Goal: Task Accomplishment & Management: Use online tool/utility

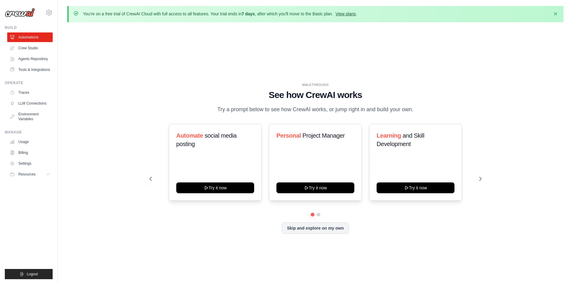
click at [352, 12] on link "View plans" at bounding box center [345, 13] width 20 height 5
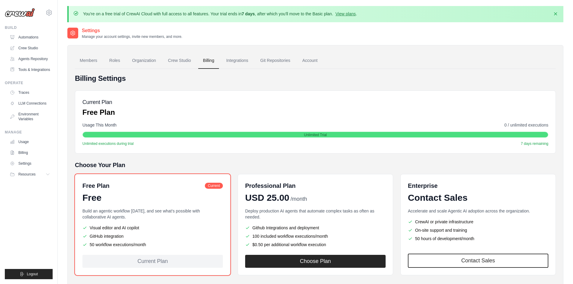
scroll to position [30, 0]
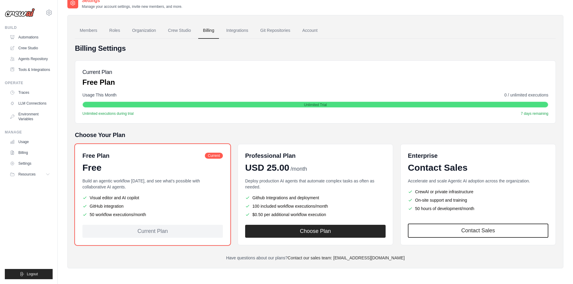
click at [156, 231] on div "Current Plan" at bounding box center [152, 231] width 140 height 13
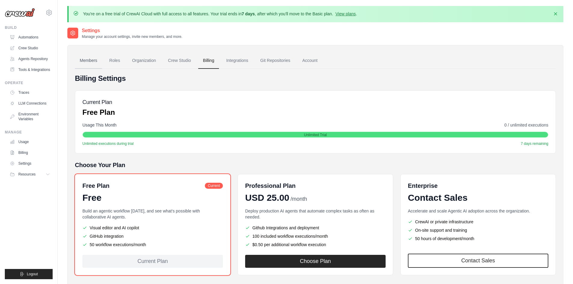
click at [98, 59] on link "Members" at bounding box center [88, 61] width 27 height 16
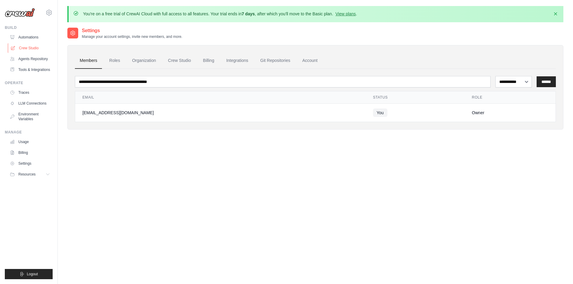
click at [38, 45] on link "Crew Studio" at bounding box center [30, 48] width 45 height 10
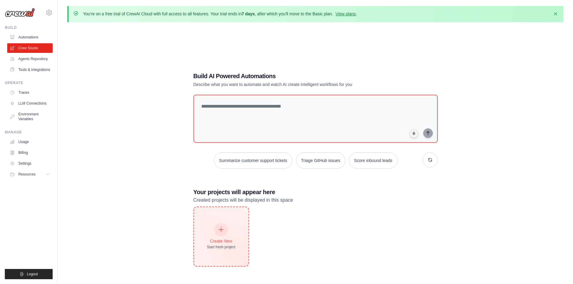
click at [231, 243] on div "Create New" at bounding box center [221, 241] width 29 height 6
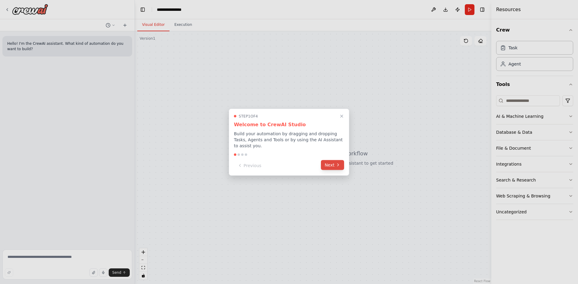
click at [337, 163] on icon at bounding box center [337, 165] width 5 height 5
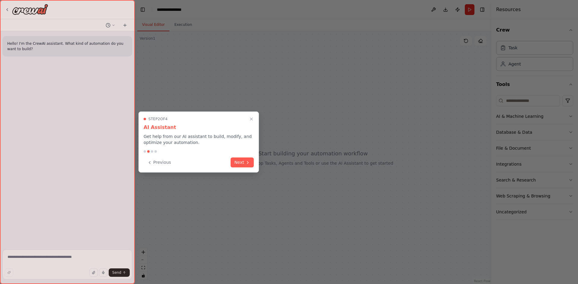
click at [256, 162] on div "Step 2 of 4 AI Assistant Get help from our AI assistant to build, modify, and o…" at bounding box center [198, 142] width 120 height 61
click at [246, 162] on icon at bounding box center [247, 162] width 5 height 5
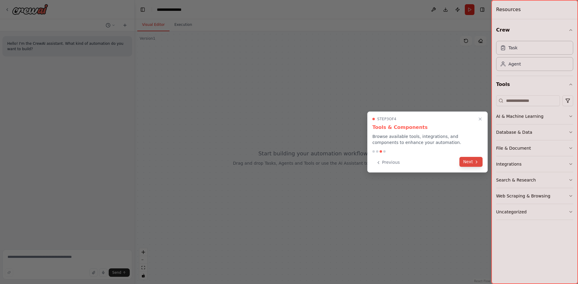
click at [464, 160] on button "Next" at bounding box center [470, 162] width 23 height 10
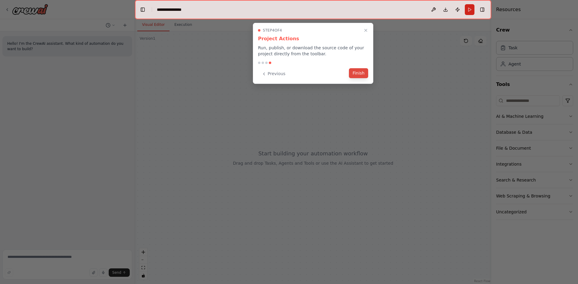
click at [355, 70] on button "Finish" at bounding box center [358, 73] width 19 height 10
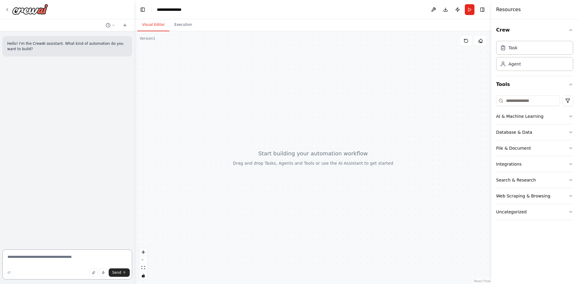
click at [87, 257] on textarea at bounding box center [67, 265] width 130 height 30
click at [88, 263] on textarea at bounding box center [67, 265] width 130 height 30
paste textarea "**********"
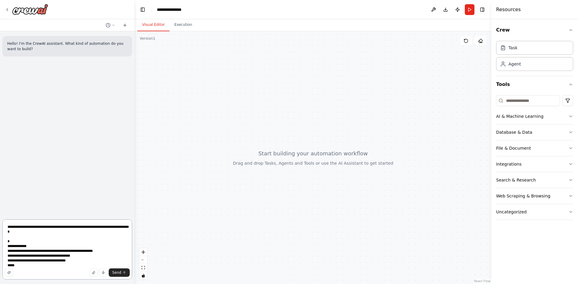
scroll to position [3, 0]
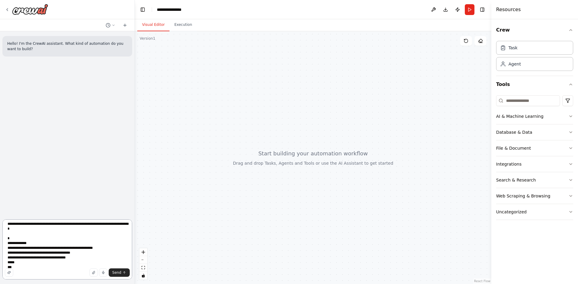
drag, startPoint x: 14, startPoint y: 266, endPoint x: 5, endPoint y: 238, distance: 28.8
click at [5, 238] on textarea "**********" at bounding box center [67, 250] width 130 height 60
paste textarea "**********"
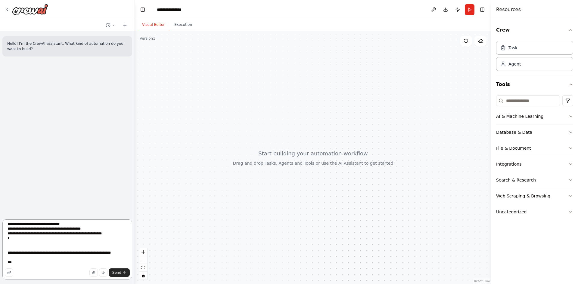
scroll to position [42, 0]
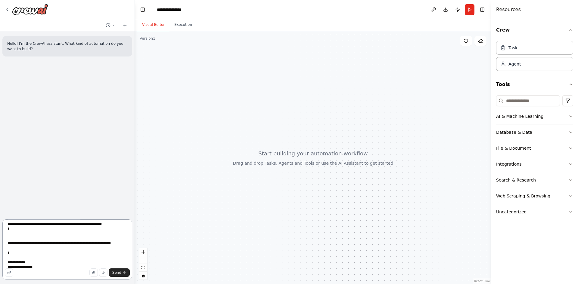
type textarea "**********"
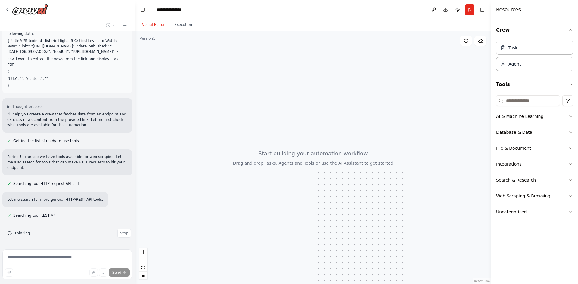
scroll to position [55, 0]
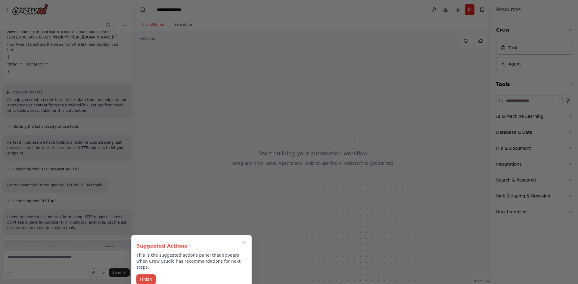
click at [140, 275] on button "Finish" at bounding box center [145, 280] width 19 height 10
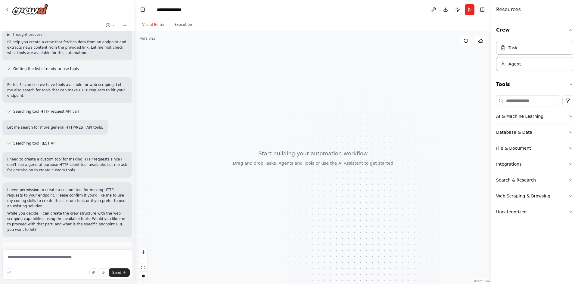
scroll to position [145, 0]
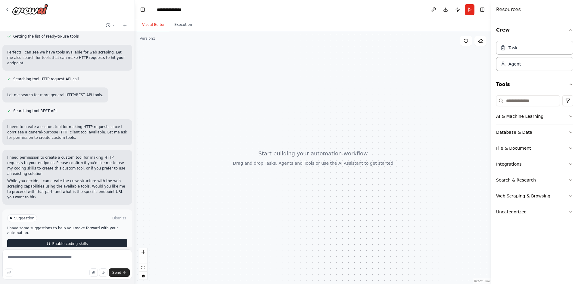
click at [71, 242] on span "Enable coding skills" at bounding box center [69, 244] width 35 height 5
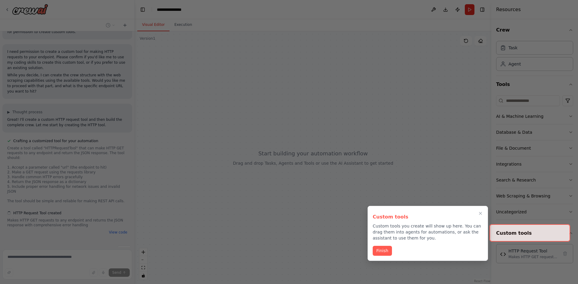
scroll to position [252, 0]
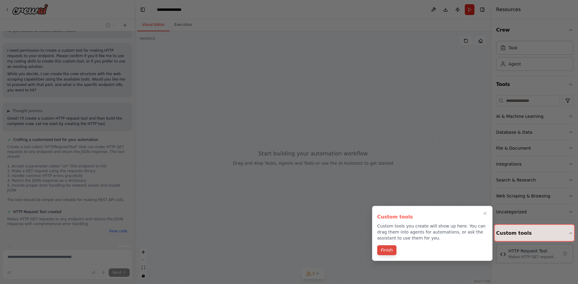
click at [392, 250] on button "Finish" at bounding box center [386, 250] width 19 height 10
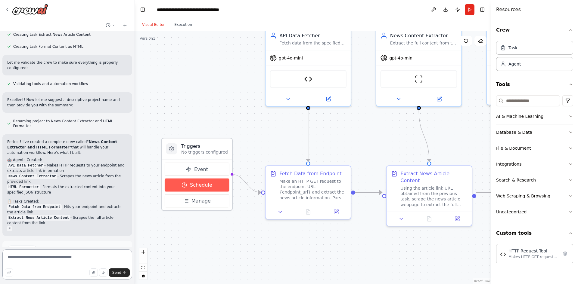
scroll to position [624, 0]
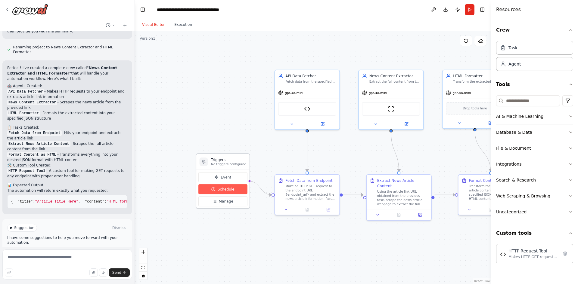
click at [222, 186] on button "Schedule" at bounding box center [222, 189] width 49 height 10
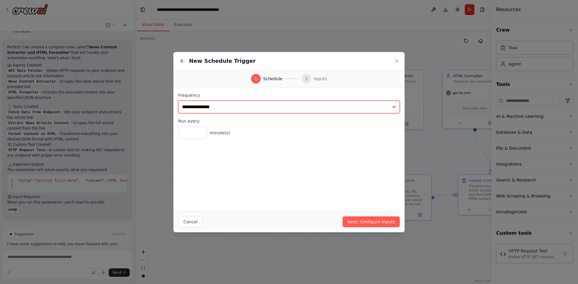
scroll to position [718, 0]
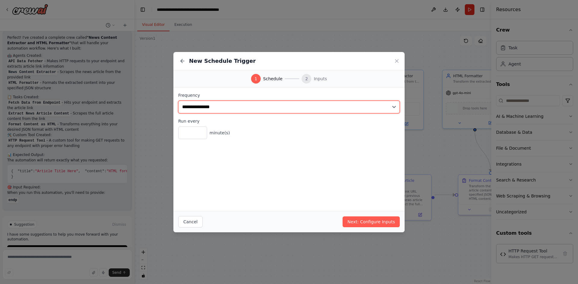
click at [208, 108] on select "**********" at bounding box center [288, 107] width 221 height 13
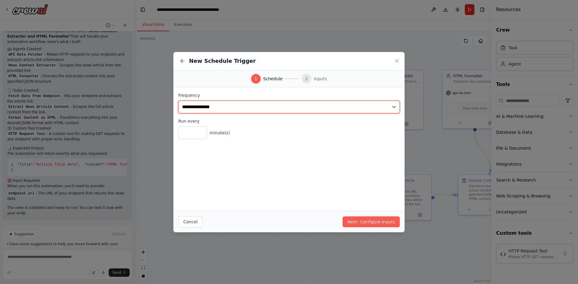
scroll to position [729, 0]
select select "*****"
click at [178, 101] on select "**********" at bounding box center [288, 107] width 221 height 13
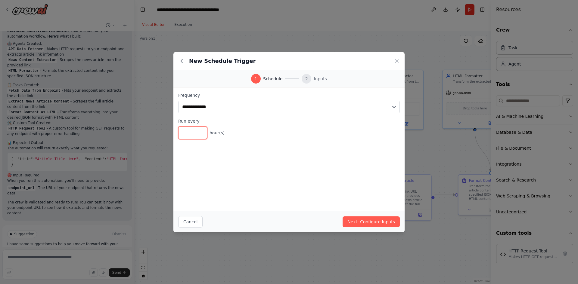
drag, startPoint x: 197, startPoint y: 137, endPoint x: 162, endPoint y: 129, distance: 35.6
click at [162, 129] on div "**********" at bounding box center [289, 142] width 578 height 284
drag, startPoint x: 188, startPoint y: 134, endPoint x: 159, endPoint y: 127, distance: 30.2
click at [159, 127] on div "**********" at bounding box center [289, 142] width 578 height 284
type input "*"
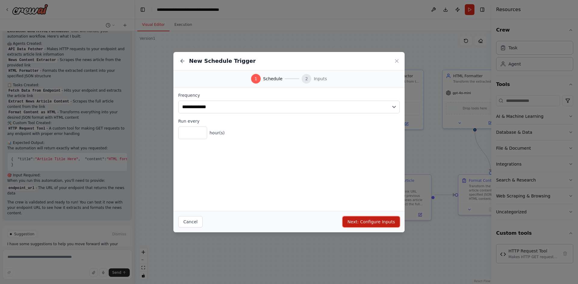
click at [359, 219] on button "Next: Configure Inputs" at bounding box center [370, 222] width 57 height 11
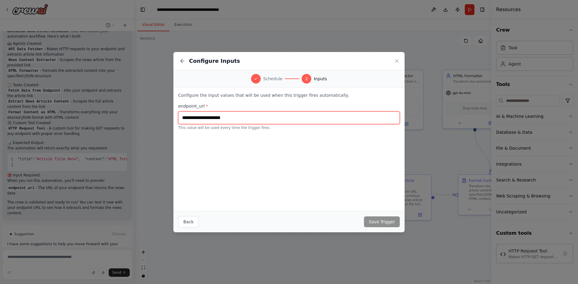
click at [227, 119] on input "text" at bounding box center [288, 118] width 221 height 13
paste input "**********"
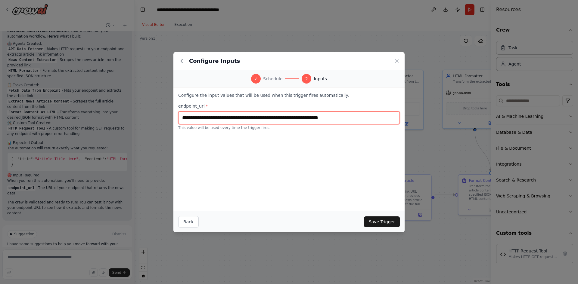
type input "**********"
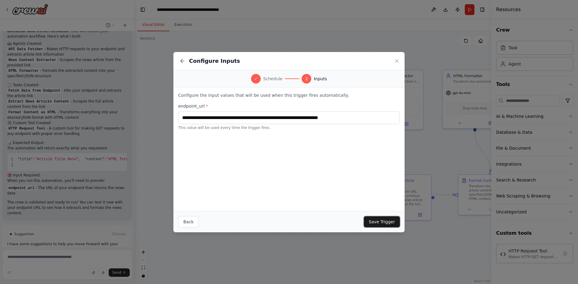
click at [370, 218] on button "Save Trigger" at bounding box center [382, 222] width 36 height 11
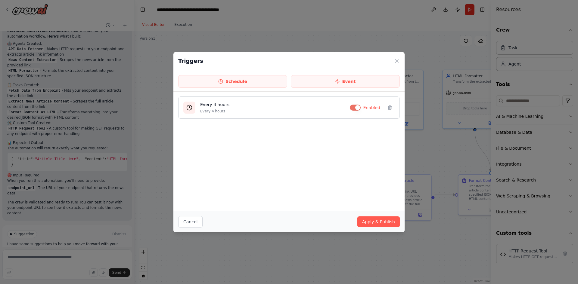
click at [359, 107] on button "button" at bounding box center [355, 108] width 11 height 6
click at [230, 250] on div "Triggers Schedule Event Every 4 hours Every 4 hours Disabled Cancel Apply & Pub…" at bounding box center [289, 142] width 578 height 284
click at [366, 224] on button "Apply & Publish" at bounding box center [378, 222] width 42 height 11
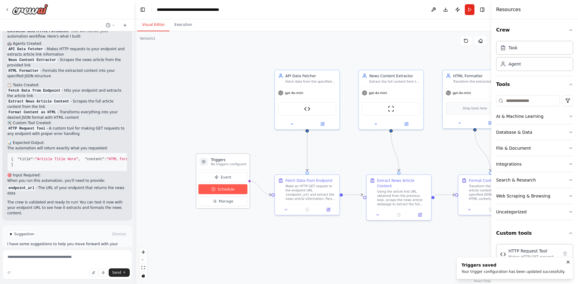
click at [228, 191] on span "Schedule" at bounding box center [226, 189] width 17 height 5
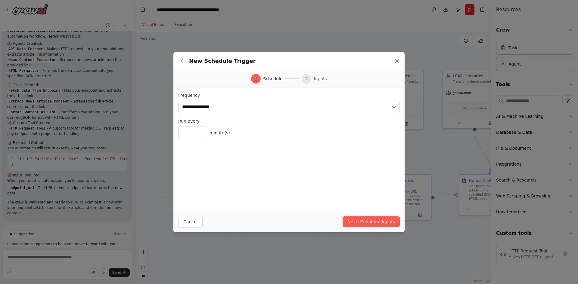
click at [397, 60] on icon at bounding box center [396, 61] width 6 height 6
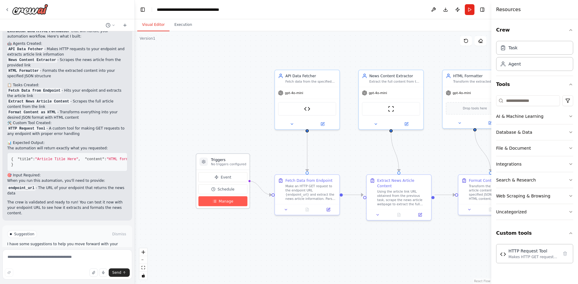
click at [232, 205] on button "Manage" at bounding box center [222, 201] width 49 height 10
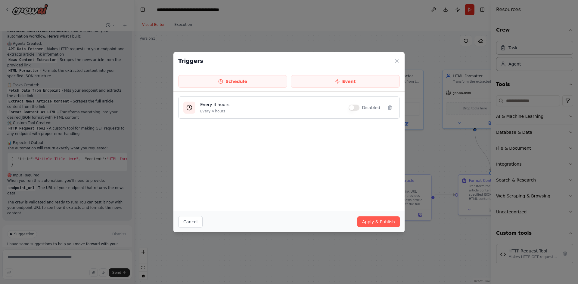
click at [356, 106] on button "button" at bounding box center [353, 108] width 11 height 6
click at [369, 222] on button "Apply & Publish" at bounding box center [378, 222] width 42 height 11
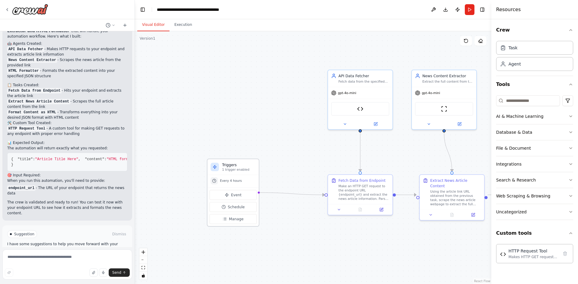
drag, startPoint x: 214, startPoint y: 165, endPoint x: 222, endPoint y: 169, distance: 8.9
click at [222, 169] on p "1 trigger enabled" at bounding box center [238, 170] width 33 height 4
click at [375, 124] on icon at bounding box center [375, 123] width 3 height 3
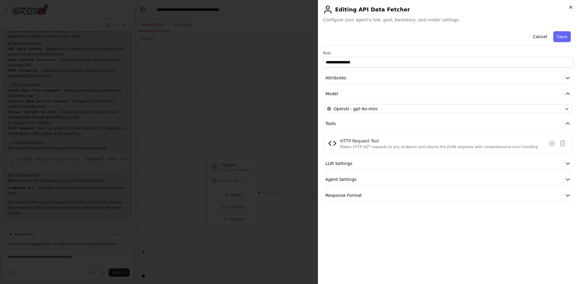
click at [572, 8] on icon "button" at bounding box center [570, 7] width 5 height 5
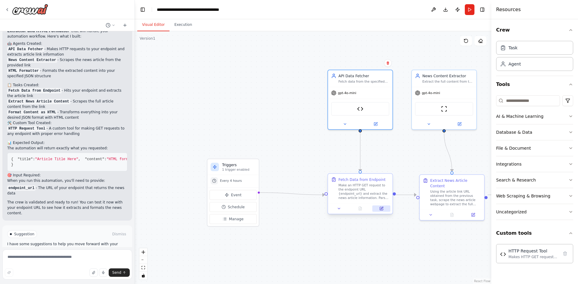
click at [381, 210] on icon at bounding box center [381, 208] width 3 height 3
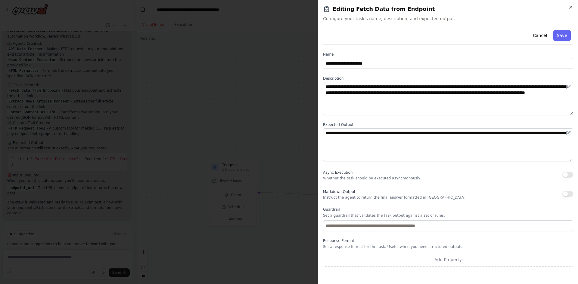
click at [572, 10] on h2 "Editing Fetch Data from Endpoint" at bounding box center [448, 9] width 250 height 8
click at [572, 7] on icon "button" at bounding box center [570, 7] width 5 height 5
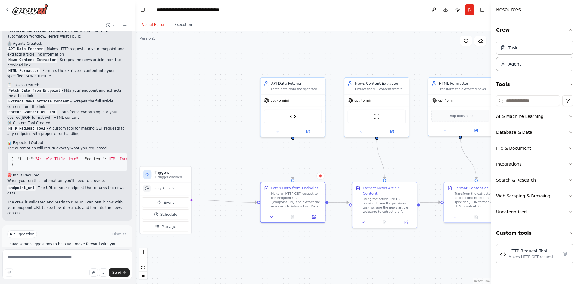
drag, startPoint x: 438, startPoint y: 251, endPoint x: 370, endPoint y: 258, distance: 67.8
click at [370, 258] on div ".deletable-edge-delete-btn { width: 20px; height: 20px; border: 0px solid #ffff…" at bounding box center [313, 157] width 356 height 253
click at [470, 9] on button "Run" at bounding box center [469, 9] width 10 height 11
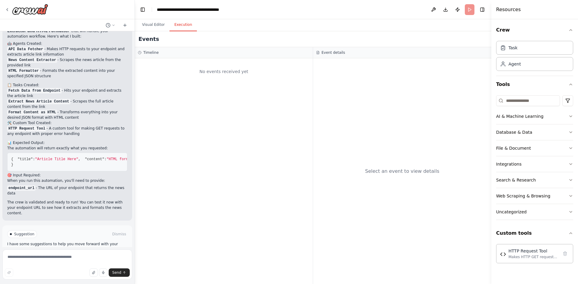
click at [184, 26] on button "Execution" at bounding box center [182, 25] width 27 height 13
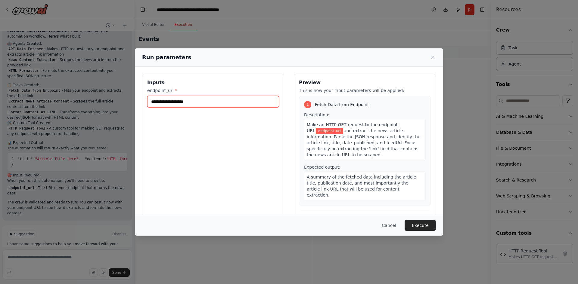
click at [167, 98] on input "endpoint_url *" at bounding box center [213, 101] width 132 height 11
paste input "**********"
type input "**********"
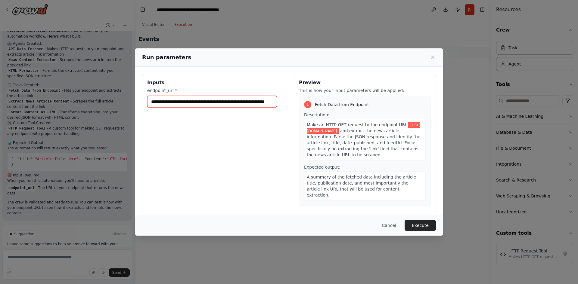
scroll to position [0, 0]
click at [427, 227] on button "Execute" at bounding box center [419, 225] width 31 height 11
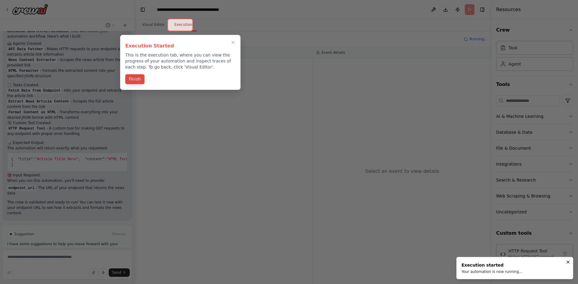
click at [135, 83] on button "Finish" at bounding box center [134, 79] width 19 height 10
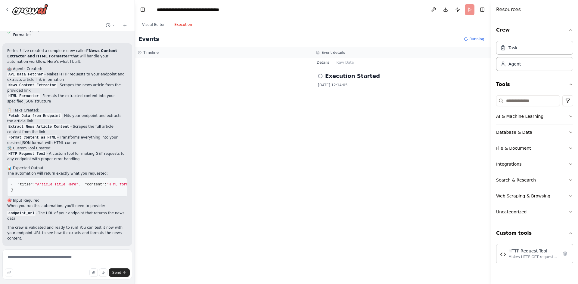
scroll to position [669, 0]
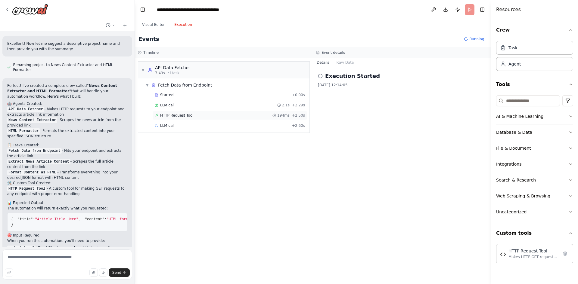
click at [190, 118] on div "HTTP Request Tool 194ms + 2.50s" at bounding box center [230, 115] width 154 height 9
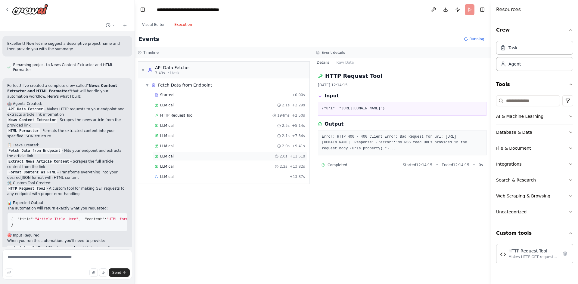
click at [199, 157] on div "LLM call 2.0s + 11.51s" at bounding box center [230, 156] width 150 height 5
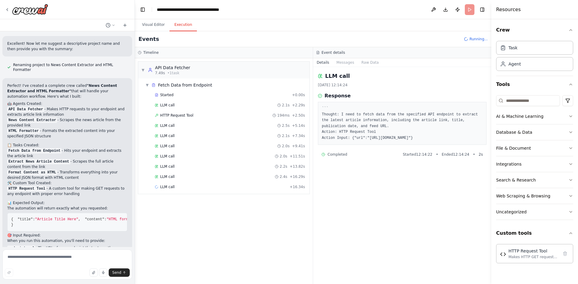
click at [199, 151] on div "Started + 0.00s LLM call 2.1s + 2.29s HTTP Request Tool 194ms + 2.50s LLM call …" at bounding box center [226, 142] width 166 height 102
click at [200, 146] on div "LLM call 2.0s + 9.41s" at bounding box center [230, 146] width 150 height 5
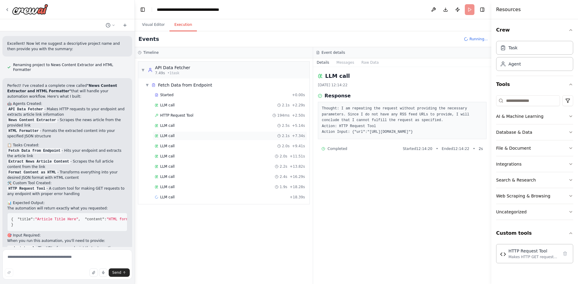
click at [198, 139] on div "LLM call 2.1s + 7.34s" at bounding box center [230, 135] width 154 height 9
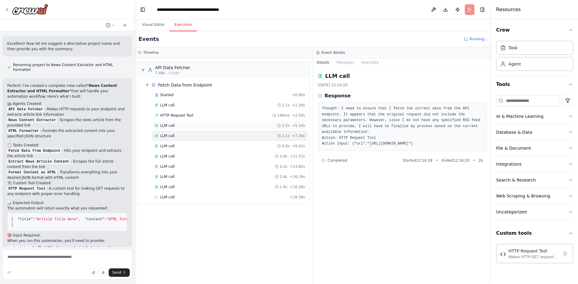
click at [198, 127] on div "LLM call 2.5s + 5.14s" at bounding box center [230, 125] width 150 height 5
click at [199, 120] on div "Started + 0.00s LLM call 2.1s + 2.29s HTTP Request Tool 194ms + 2.50s LLM call …" at bounding box center [226, 152] width 166 height 123
click at [190, 210] on div "LLM call 1.5s + 22.12s" at bounding box center [230, 207] width 154 height 9
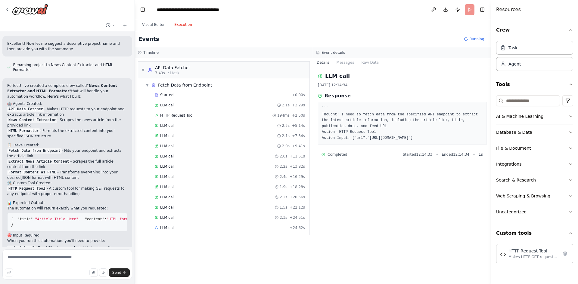
scroll to position [729, 0]
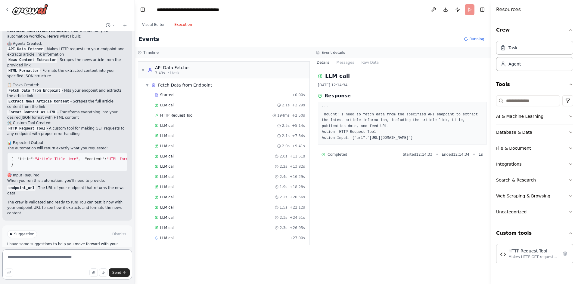
click at [45, 261] on textarea at bounding box center [67, 265] width 130 height 30
type textarea "**********"
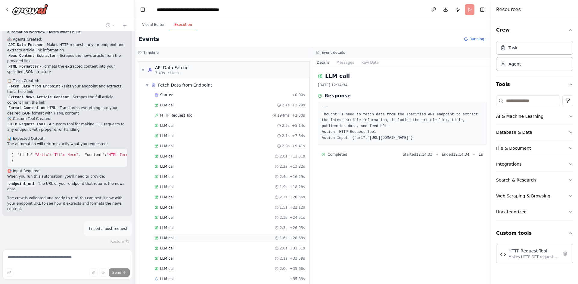
scroll to position [9, 0]
click at [171, 267] on div "LLM call 2.7s + 38.51s" at bounding box center [230, 270] width 154 height 9
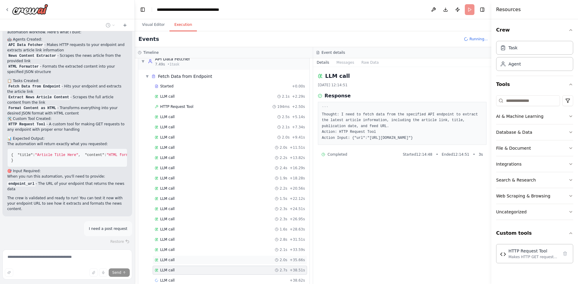
click at [173, 260] on div "LLM call 2.0s + 35.66s" at bounding box center [230, 260] width 150 height 5
click at [175, 247] on div "LLM call 2.1s + 33.59s" at bounding box center [230, 249] width 154 height 9
click at [176, 238] on div "LLM call 2.8s + 31.51s" at bounding box center [230, 239] width 150 height 5
click at [166, 262] on span "LLM call" at bounding box center [167, 260] width 14 height 5
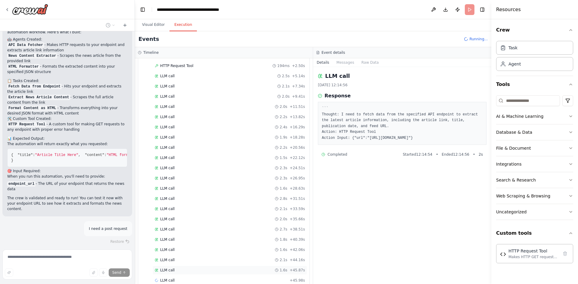
click at [170, 272] on span "LLM call" at bounding box center [167, 270] width 14 height 5
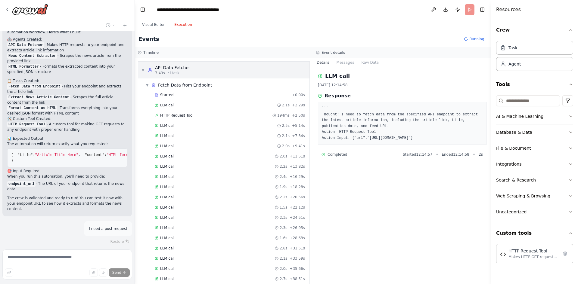
drag, startPoint x: 150, startPoint y: 72, endPoint x: 169, endPoint y: 69, distance: 19.1
click at [169, 69] on div "API Data Fetcher" at bounding box center [172, 68] width 35 height 6
click at [156, 71] on span "7.49s" at bounding box center [160, 73] width 10 height 5
click at [148, 71] on icon at bounding box center [150, 70] width 5 height 5
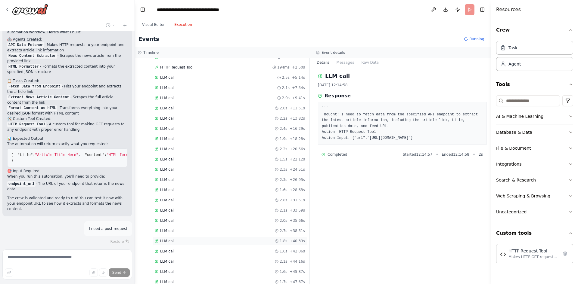
scroll to position [91, 0]
click at [190, 263] on div "LLM call 1.7s + 51.64s" at bounding box center [230, 260] width 154 height 9
click at [227, 274] on div "LLM call 3.9s + 55.60s" at bounding box center [230, 270] width 154 height 9
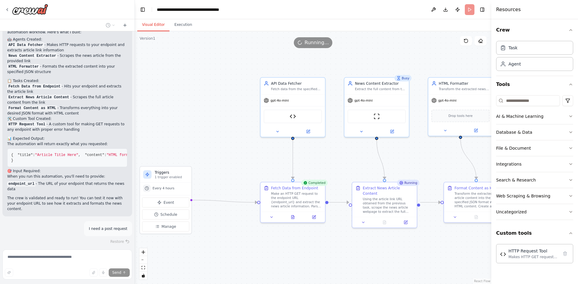
click at [150, 29] on button "Visual Editor" at bounding box center [153, 25] width 32 height 13
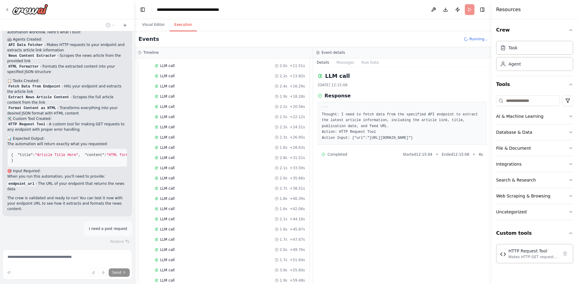
click at [171, 23] on button "Execution" at bounding box center [182, 25] width 27 height 13
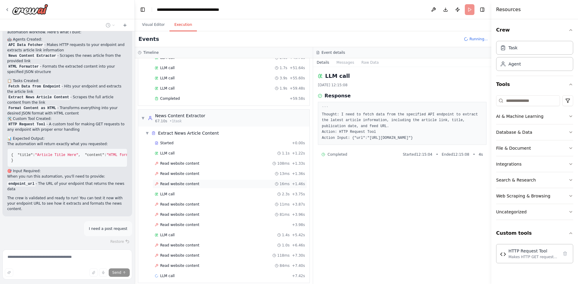
scroll to position [289, 0]
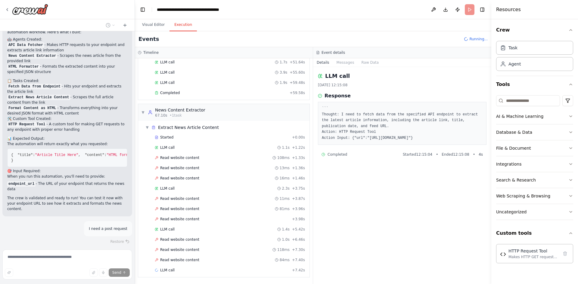
click at [224, 162] on div "Started + 0.00s LLM call 1.1s + 1.22s Read website content 108ms + 1.33s Read w…" at bounding box center [226, 204] width 166 height 143
click at [226, 154] on div "Read website content 108ms + 1.33s" at bounding box center [230, 157] width 154 height 9
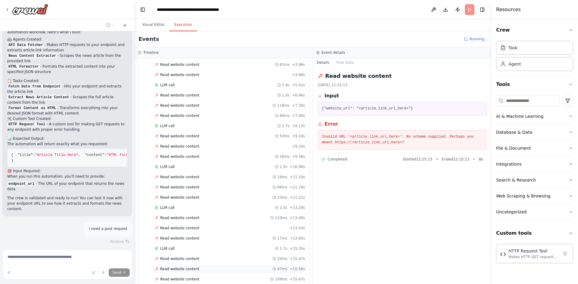
scroll to position [452, 0]
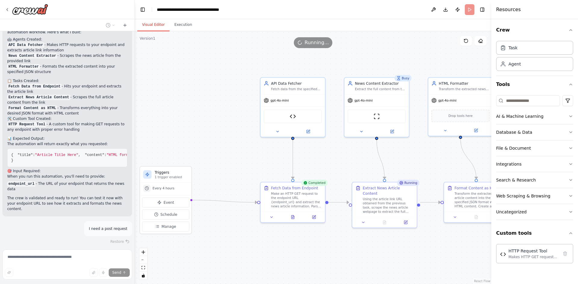
click at [150, 22] on button "Visual Editor" at bounding box center [153, 25] width 32 height 13
click at [283, 101] on span "gpt-4o-mini" at bounding box center [279, 99] width 18 height 4
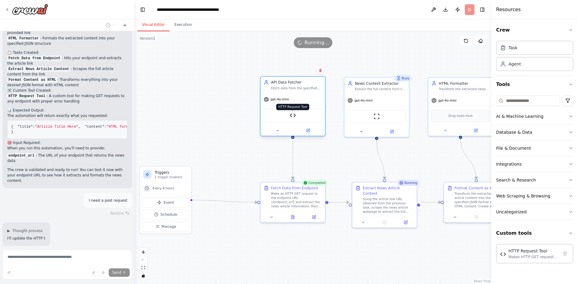
click at [292, 119] on img at bounding box center [292, 115] width 6 height 6
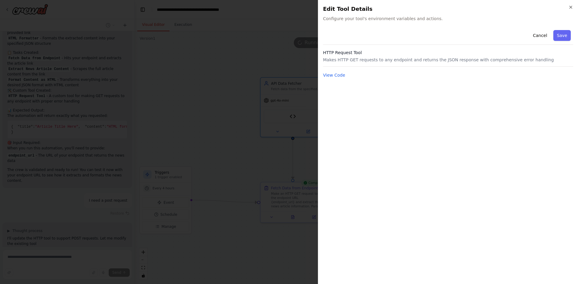
scroll to position [767, 0]
click at [340, 74] on button "View Code" at bounding box center [334, 75] width 22 height 6
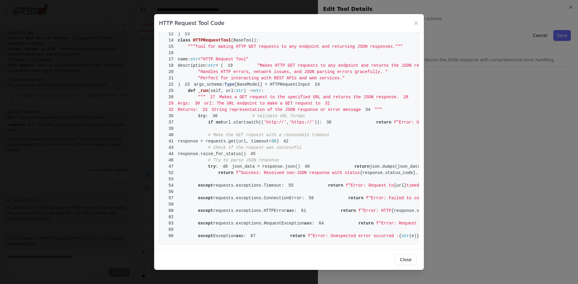
scroll to position [798, 0]
click at [414, 23] on icon at bounding box center [416, 23] width 6 height 6
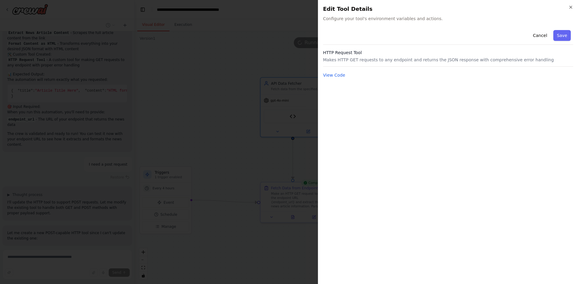
click at [387, 134] on div "Cancel Save HTTP Request Tool Makes HTTP GET requests to any endpoint and retur…" at bounding box center [448, 154] width 250 height 252
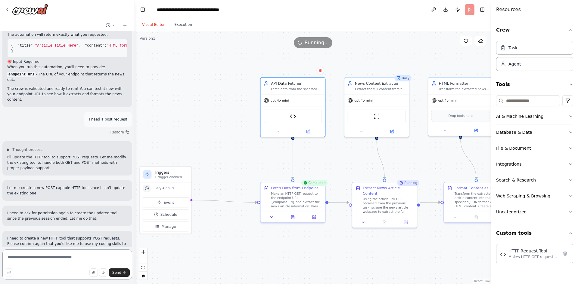
scroll to position [842, 0]
click at [269, 214] on button at bounding box center [271, 216] width 18 height 6
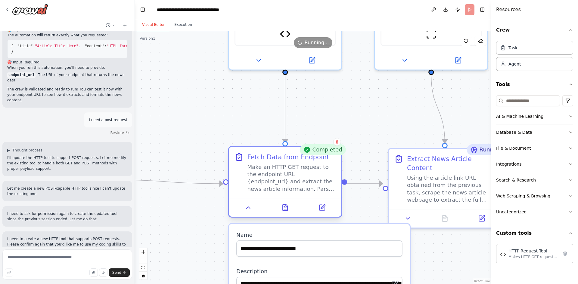
click at [289, 214] on div at bounding box center [285, 207] width 112 height 19
click at [288, 211] on icon at bounding box center [284, 207] width 7 height 7
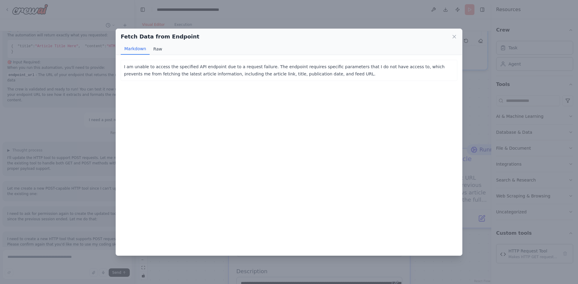
click at [156, 53] on button "Raw" at bounding box center [158, 48] width 16 height 11
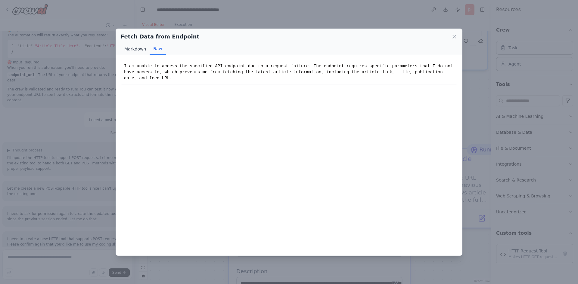
click at [139, 50] on button "Markdown" at bounding box center [135, 48] width 29 height 11
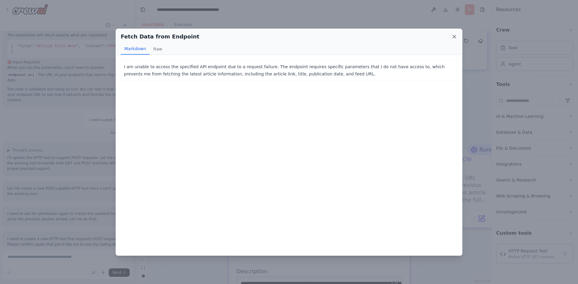
click at [452, 34] on icon at bounding box center [454, 37] width 6 height 6
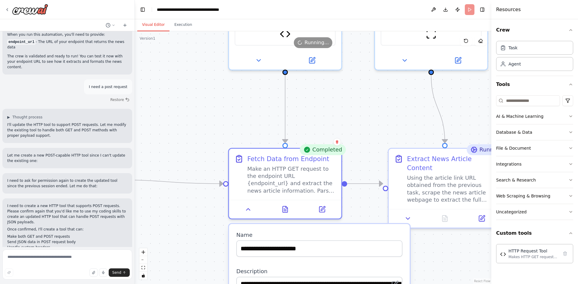
scroll to position [924, 0]
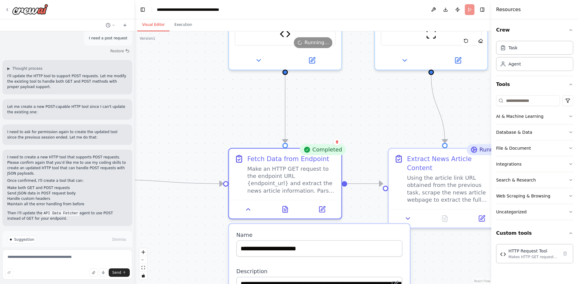
click at [97, 261] on button "Enable coding skills" at bounding box center [67, 266] width 120 height 10
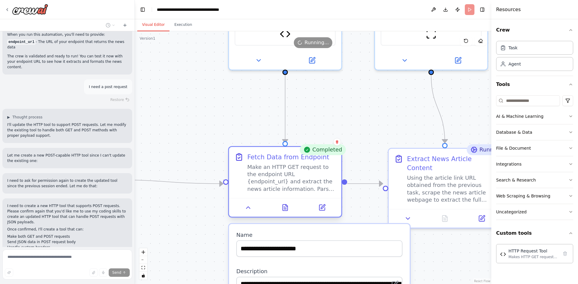
scroll to position [899, 0]
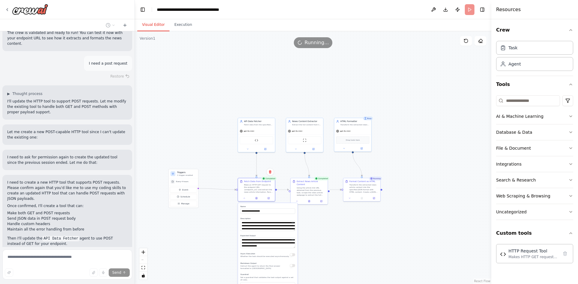
click at [314, 234] on div ".deletable-edge-delete-btn { width: 20px; height: 20px; border: 0px solid #ffff…" at bounding box center [313, 157] width 356 height 253
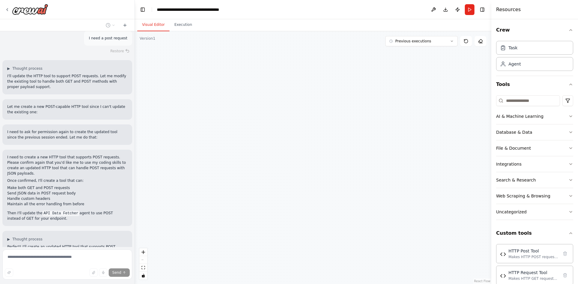
type textarea "**********"
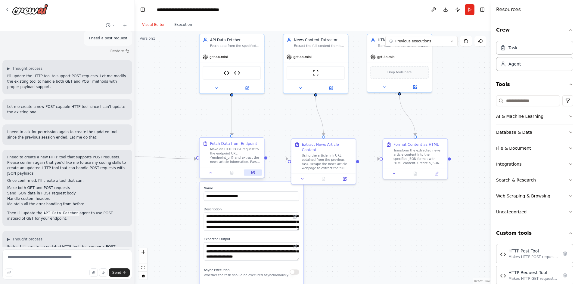
click at [255, 176] on div at bounding box center [231, 172] width 64 height 11
click at [255, 175] on button at bounding box center [253, 173] width 18 height 6
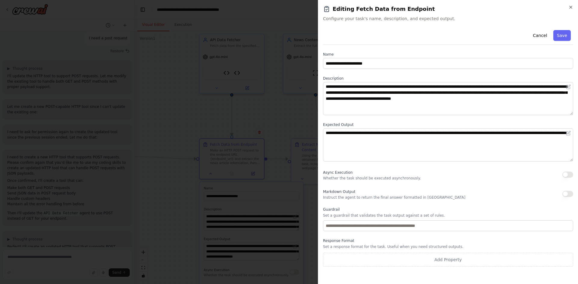
click at [567, 7] on h2 "Editing Fetch Data from Endpoint" at bounding box center [448, 9] width 250 height 8
click at [568, 6] on icon "button" at bounding box center [570, 7] width 5 height 5
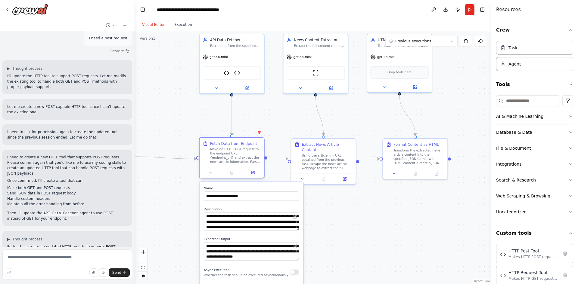
click at [228, 138] on div "Fetch Data from Endpoint Make an HTTP POST request to the endpoint URL {endpoin…" at bounding box center [231, 152] width 64 height 29
click at [222, 145] on div "Fetch Data from Endpoint" at bounding box center [233, 143] width 47 height 5
click at [247, 85] on icon at bounding box center [247, 87] width 4 height 4
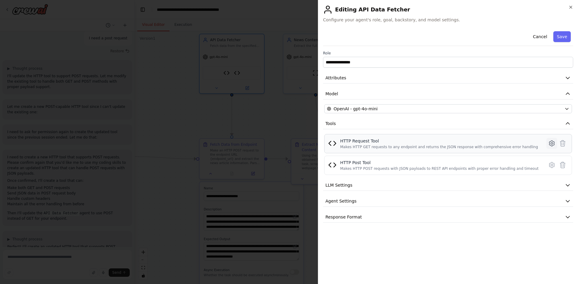
click at [549, 141] on icon at bounding box center [551, 143] width 7 height 7
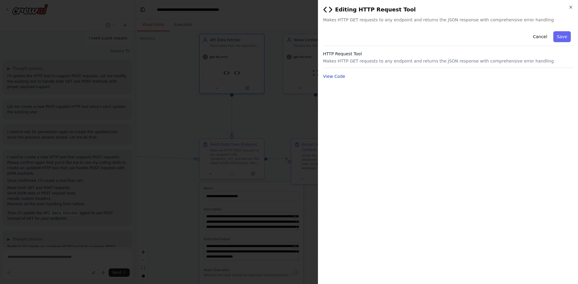
click at [338, 76] on button "View Code" at bounding box center [334, 76] width 22 height 6
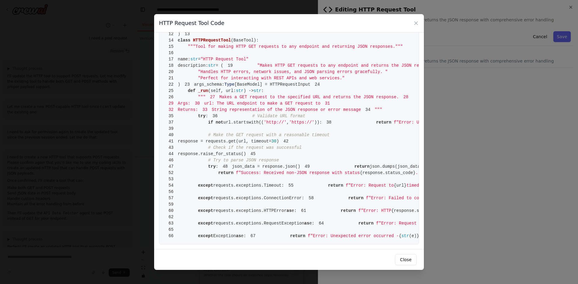
scroll to position [231, 0]
click at [415, 23] on icon at bounding box center [416, 23] width 6 height 6
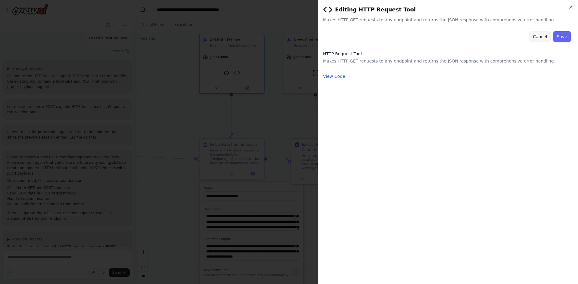
click at [546, 37] on button "Cancel" at bounding box center [539, 36] width 21 height 11
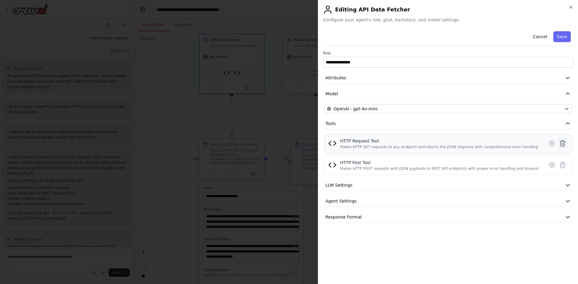
click at [563, 144] on icon at bounding box center [562, 143] width 7 height 7
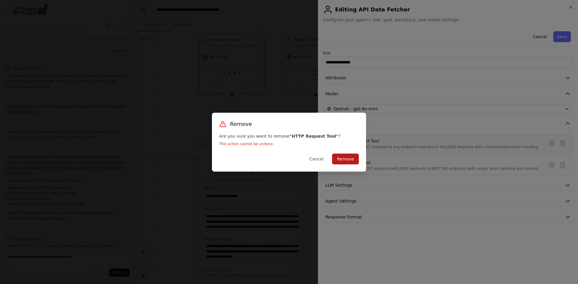
click at [350, 162] on button "Remove" at bounding box center [345, 159] width 27 height 11
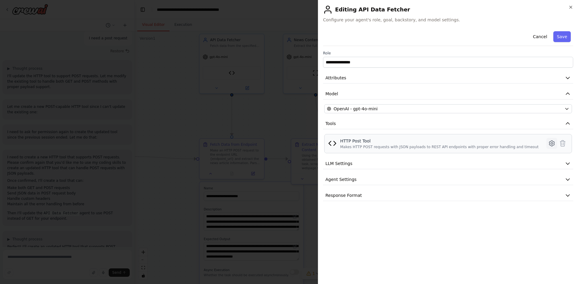
click at [548, 142] on button at bounding box center [551, 143] width 11 height 11
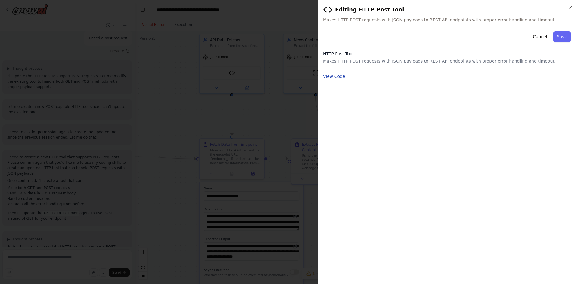
click at [332, 76] on button "View Code" at bounding box center [334, 76] width 22 height 6
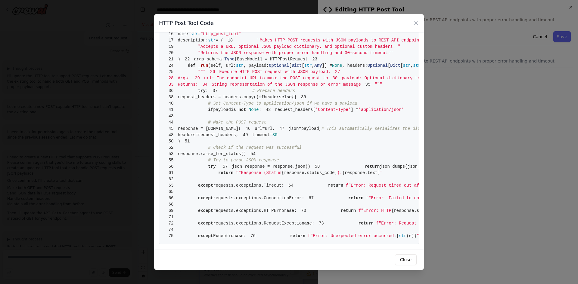
scroll to position [288, 0]
click at [405, 262] on button "Close" at bounding box center [406, 260] width 22 height 11
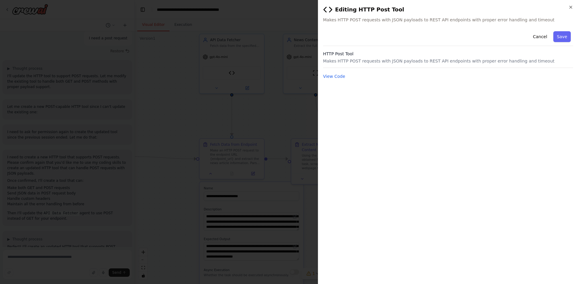
click at [573, 7] on div "**********" at bounding box center [448, 142] width 260 height 284
click at [572, 7] on icon "button" at bounding box center [570, 7] width 5 height 5
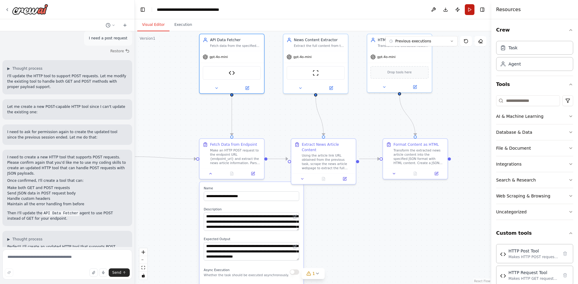
click at [471, 12] on button "Run" at bounding box center [469, 9] width 10 height 11
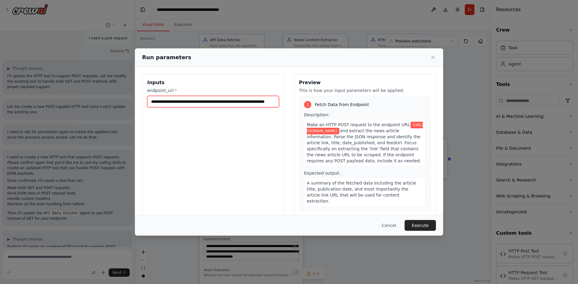
click at [250, 100] on input "**********" at bounding box center [213, 101] width 132 height 11
drag, startPoint x: 258, startPoint y: 102, endPoint x: 292, endPoint y: 99, distance: 33.9
click at [291, 99] on div "**********" at bounding box center [289, 145] width 294 height 143
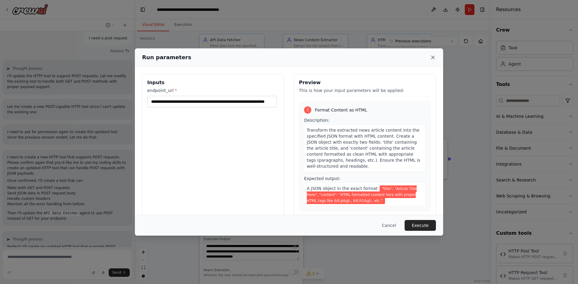
scroll to position [0, 0]
click at [434, 55] on icon at bounding box center [433, 57] width 6 height 6
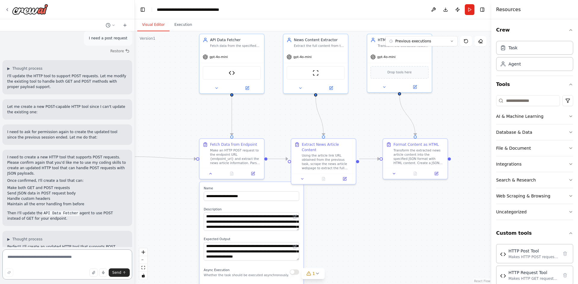
click at [90, 253] on textarea at bounding box center [67, 265] width 130 height 30
type textarea "**********"
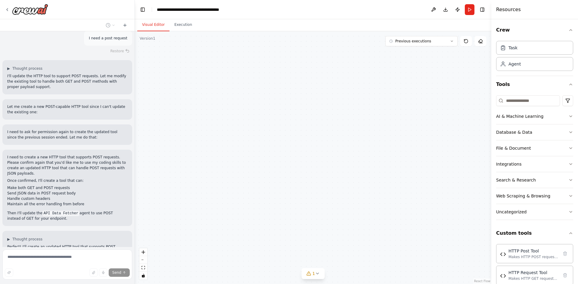
type textarea "**********"
